Goal: Information Seeking & Learning: Learn about a topic

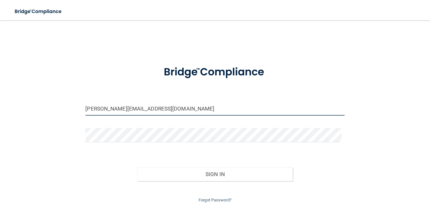
drag, startPoint x: 92, startPoint y: 108, endPoint x: 77, endPoint y: 107, distance: 14.6
click at [77, 107] on div "[PERSON_NAME][EMAIL_ADDRESS][DOMAIN_NAME] Invalid email/password. You don't hav…" at bounding box center [215, 115] width 405 height 177
drag, startPoint x: 94, startPoint y: 109, endPoint x: 77, endPoint y: 108, distance: 16.8
click at [77, 108] on div "[PERSON_NAME][EMAIL_ADDRESS][DOMAIN_NAME] Invalid email/password. You don't hav…" at bounding box center [215, 115] width 405 height 177
type input "[EMAIL_ADDRESS][DOMAIN_NAME]"
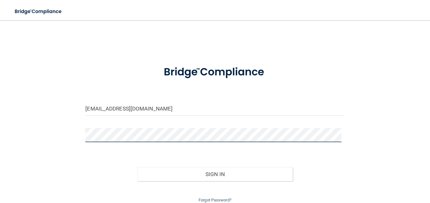
click at [81, 136] on div at bounding box center [215, 137] width 268 height 19
click at [137, 167] on button "Sign In" at bounding box center [215, 174] width 156 height 14
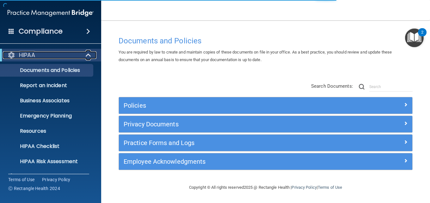
click at [88, 53] on span at bounding box center [88, 55] width 5 height 8
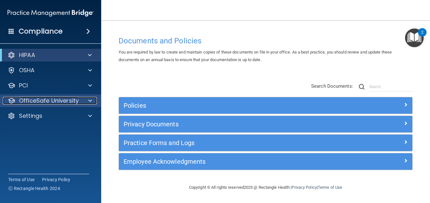
click at [89, 102] on span at bounding box center [90, 101] width 4 height 8
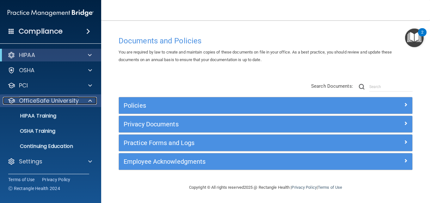
click at [93, 98] on div at bounding box center [89, 101] width 16 height 8
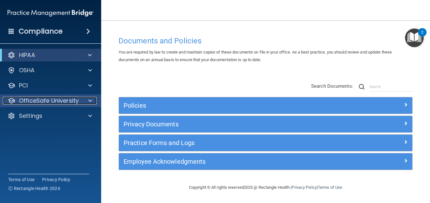
click at [90, 99] on span at bounding box center [90, 101] width 4 height 8
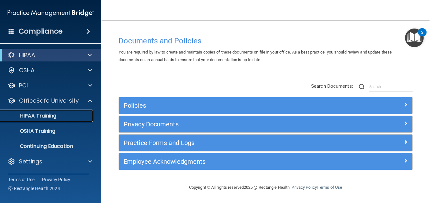
click at [55, 117] on p "HIPAA Training" at bounding box center [30, 116] width 52 height 6
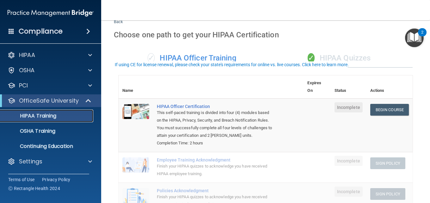
scroll to position [32, 0]
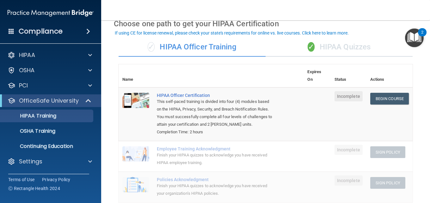
click at [342, 49] on div "✓ HIPAA Quizzes" at bounding box center [339, 47] width 147 height 19
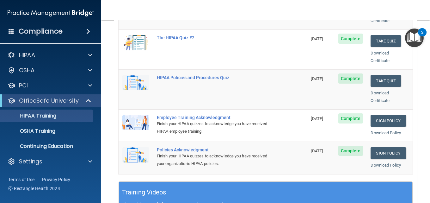
scroll to position [126, 0]
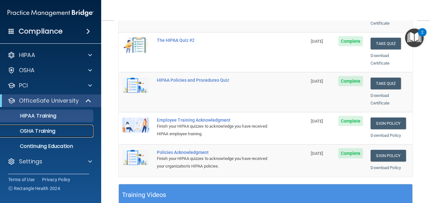
click at [25, 132] on p "OSHA Training" at bounding box center [29, 131] width 51 height 6
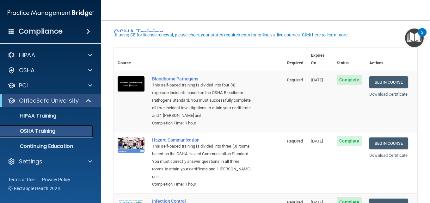
scroll to position [39, 0]
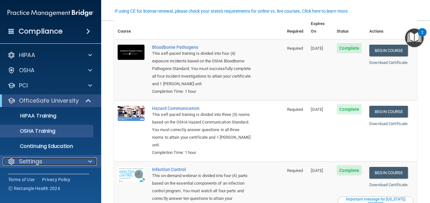
click at [58, 162] on div "Settings" at bounding box center [42, 161] width 78 height 8
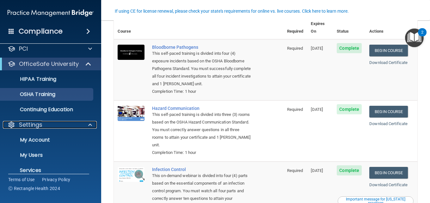
scroll to position [60, 0]
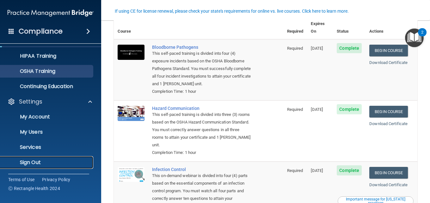
click at [54, 160] on p "Sign Out" at bounding box center [47, 162] width 86 height 6
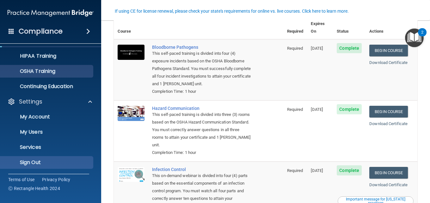
scroll to position [26, 0]
